Goal: Transaction & Acquisition: Purchase product/service

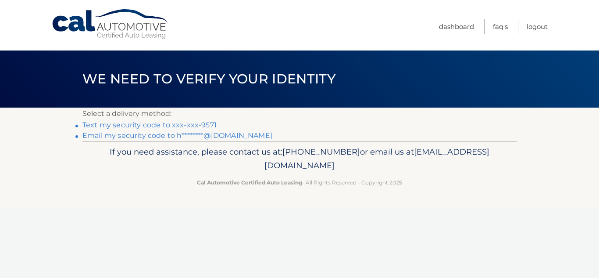
click at [214, 134] on link "Email my security code to h********@yahoo.com" at bounding box center [177, 135] width 190 height 8
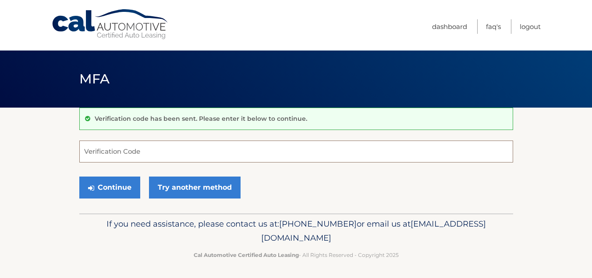
click at [120, 146] on input "Verification Code" at bounding box center [296, 151] width 434 height 22
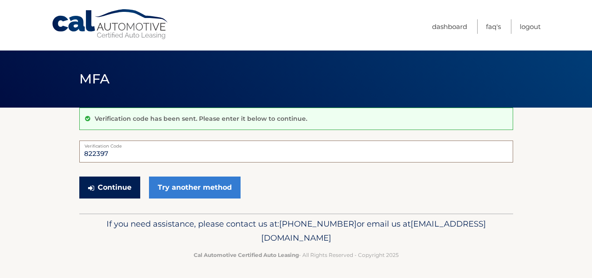
type input "822397"
click at [107, 185] on button "Continue" at bounding box center [109, 187] width 61 height 22
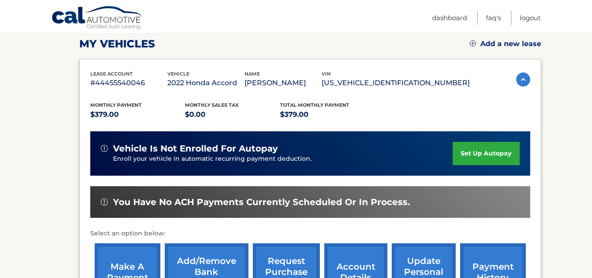
scroll to position [152, 0]
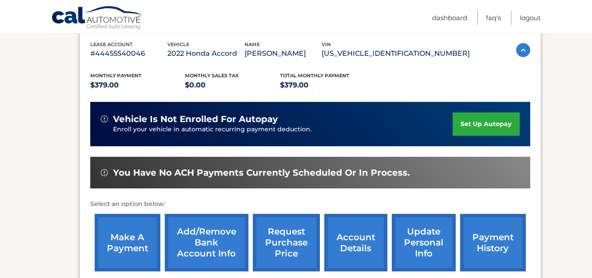
click at [120, 238] on link "make a payment" at bounding box center [128, 241] width 66 height 57
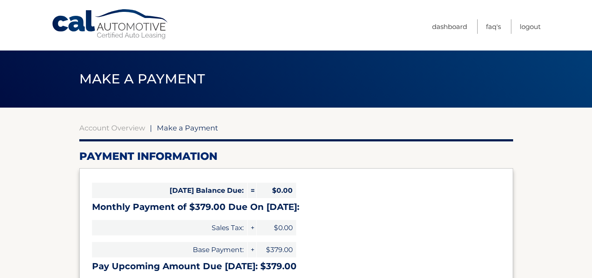
select select "ZjE4MjAwOTAtZTQ3Yi00NGM5LWEzYmEtMWJmNzY1MmY2NTBl"
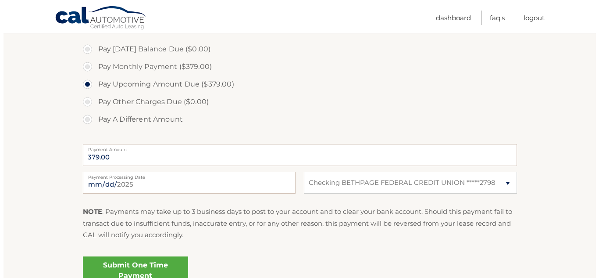
scroll to position [281, 0]
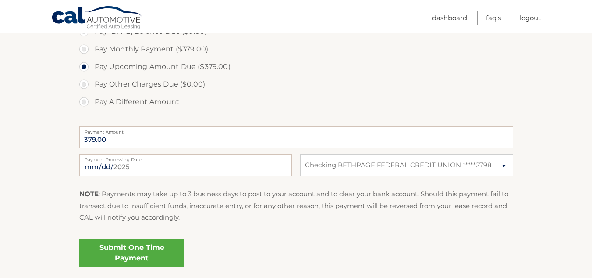
click at [124, 253] on link "Submit One Time Payment" at bounding box center [131, 252] width 105 height 28
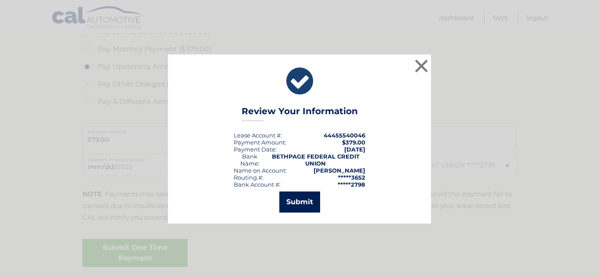
click at [303, 194] on button "Submit" at bounding box center [299, 201] width 41 height 21
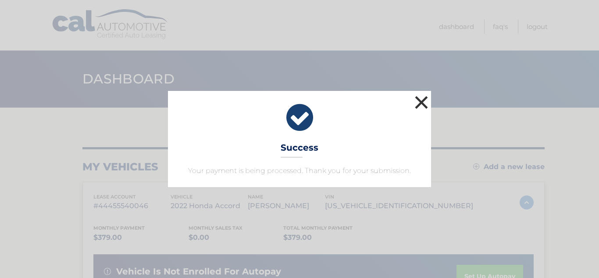
click at [420, 99] on button "×" at bounding box center [422, 102] width 18 height 18
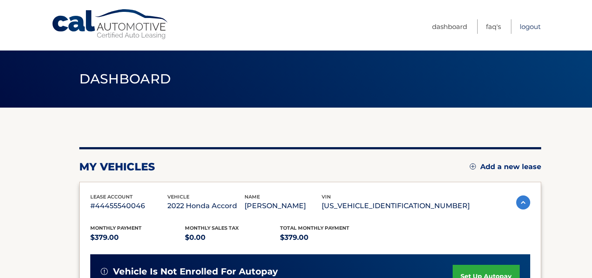
click at [530, 25] on link "Logout" at bounding box center [530, 26] width 21 height 14
